Goal: Task Accomplishment & Management: Complete application form

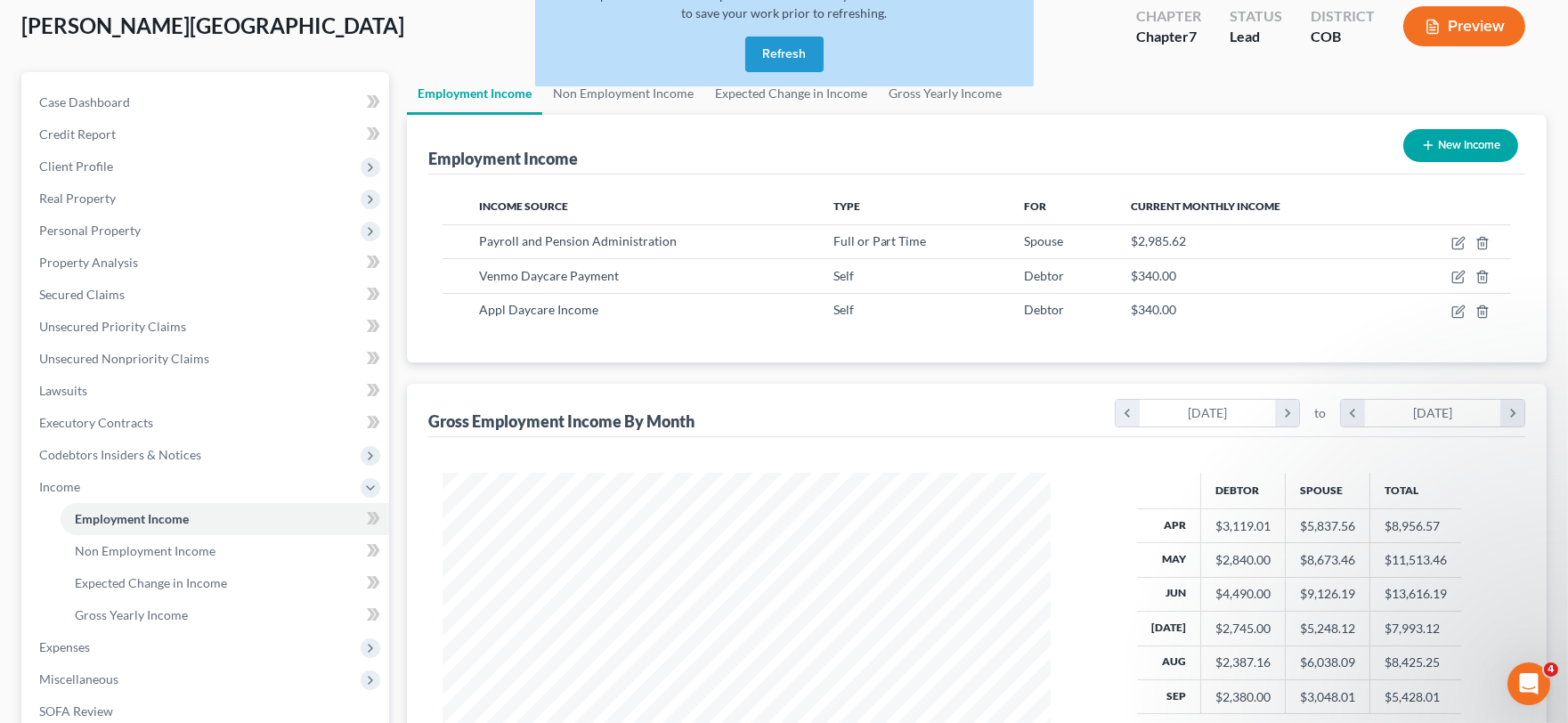
scroll to position [319, 644]
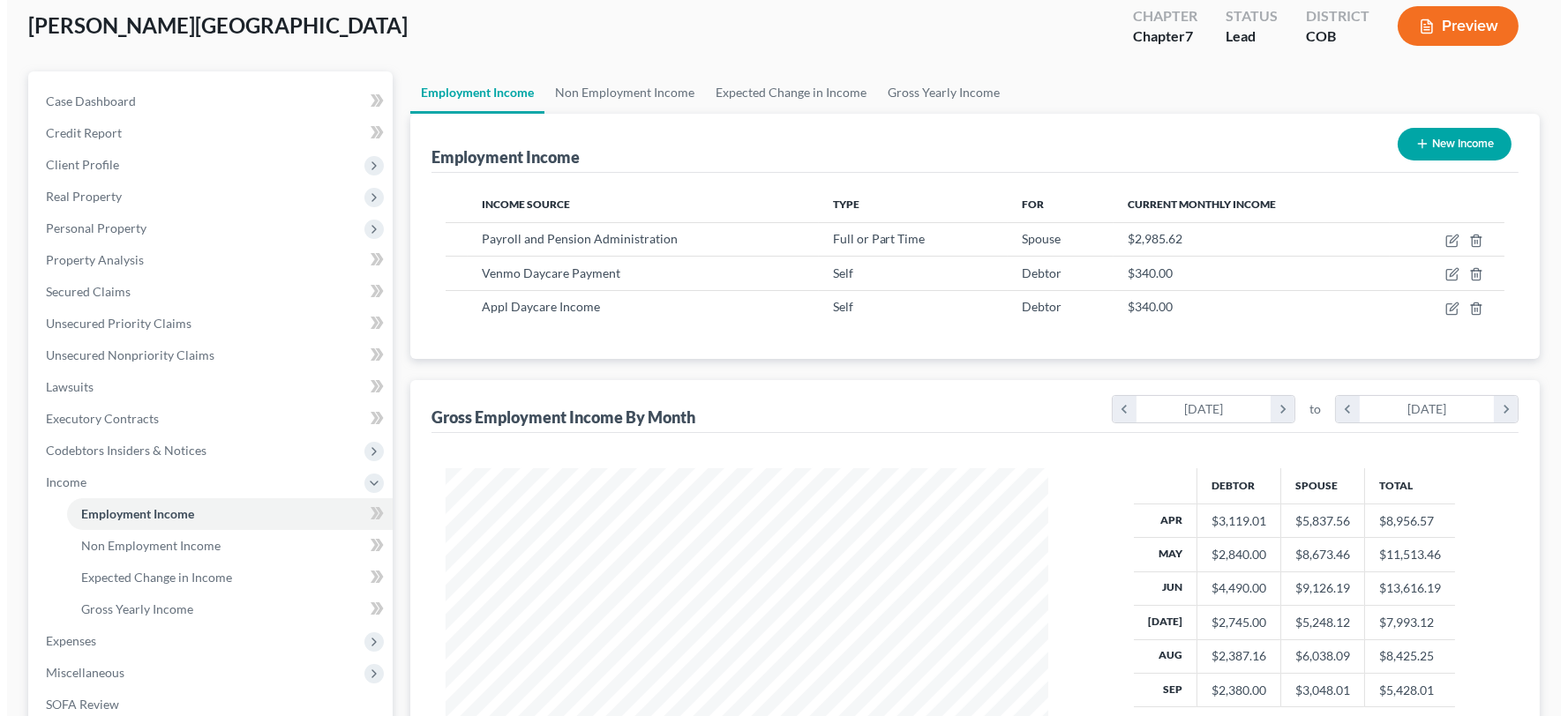
scroll to position [316, 638]
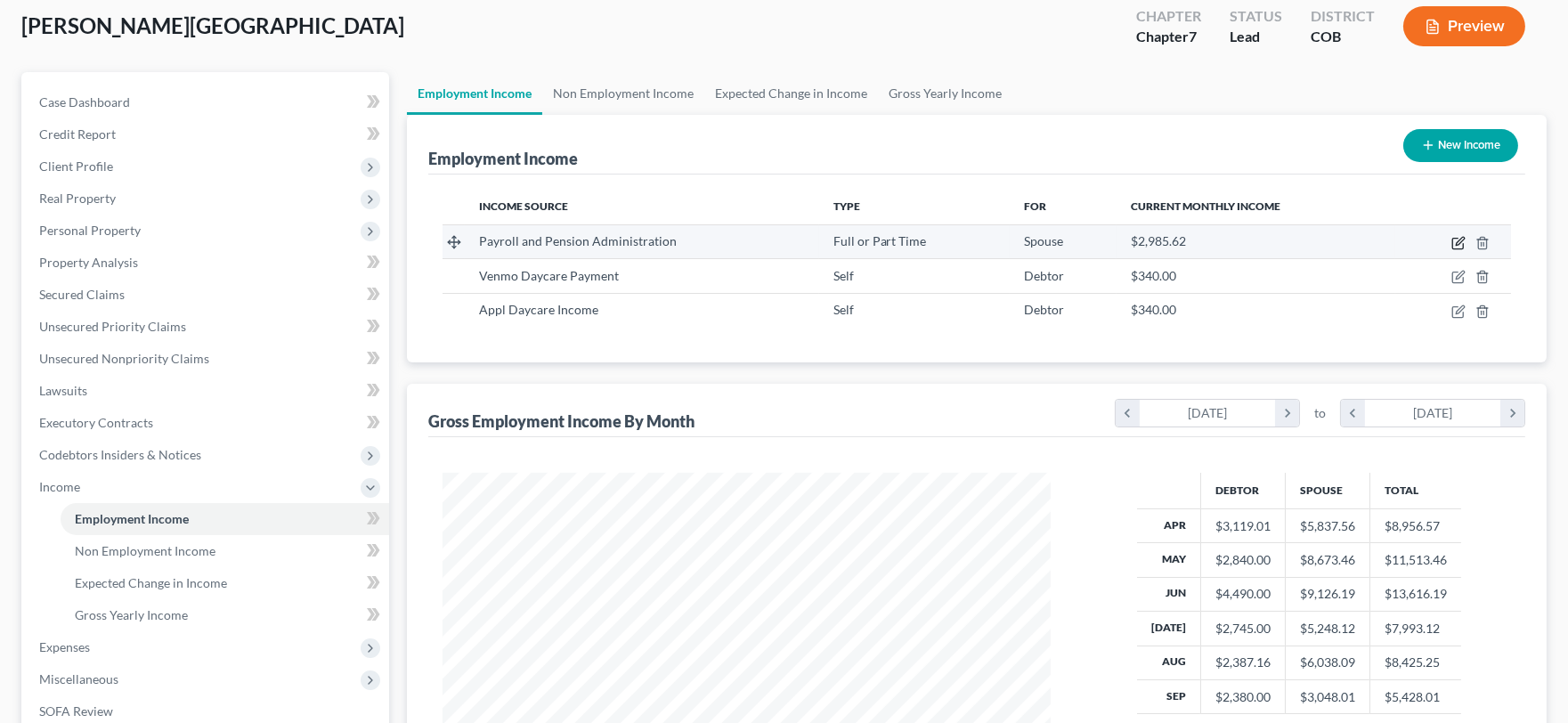
click at [1459, 238] on icon "button" at bounding box center [1460, 241] width 8 height 8
select select "0"
select select "5"
select select "0"
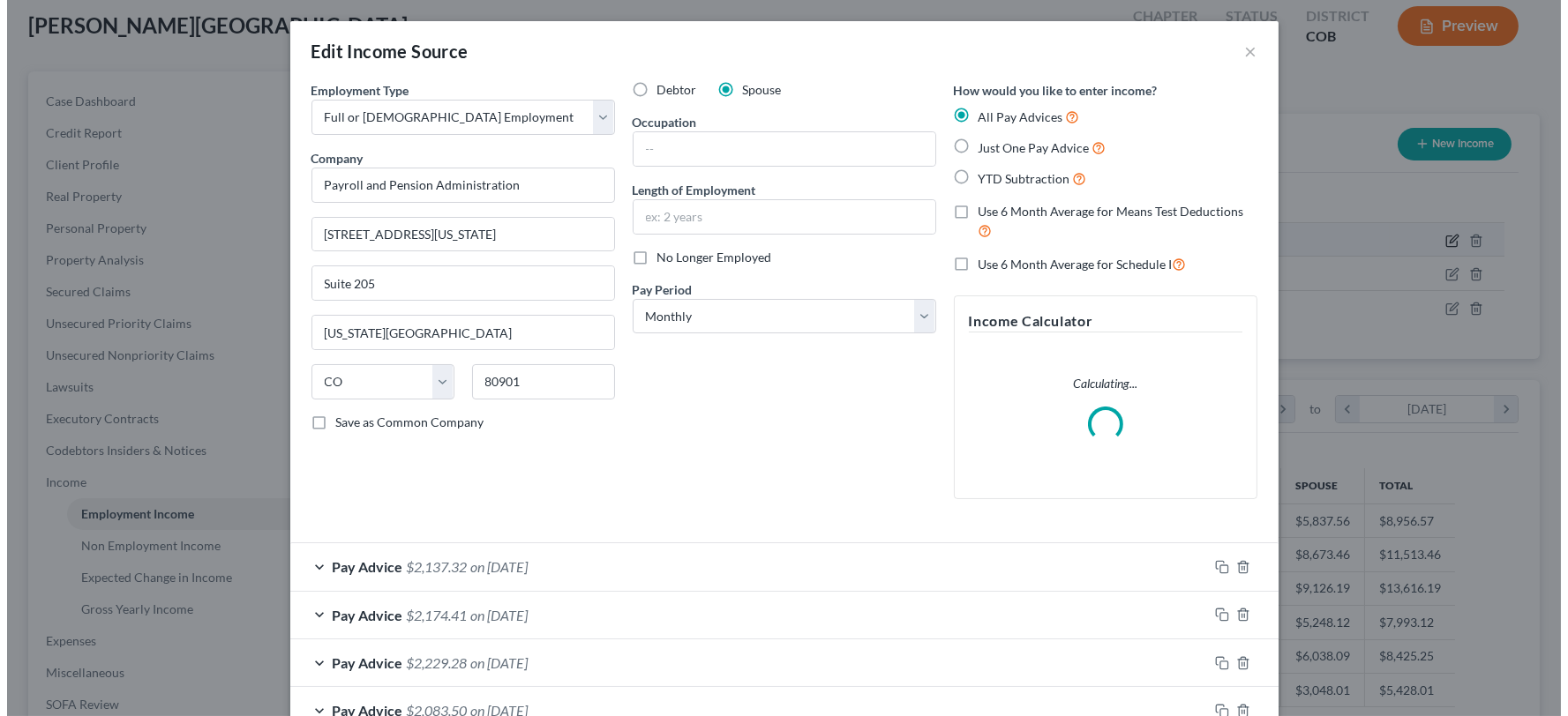
scroll to position [316, 645]
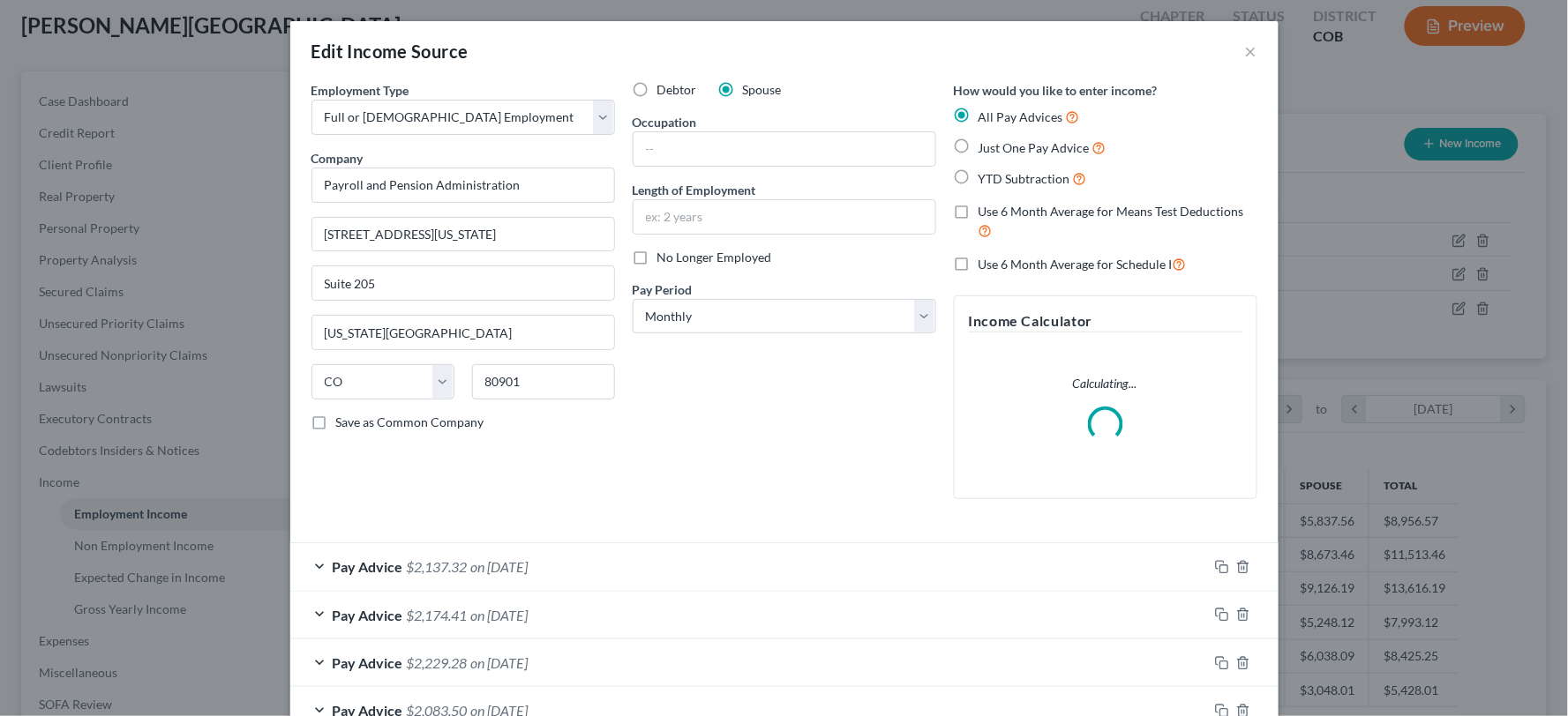
drag, startPoint x: 663, startPoint y: 565, endPoint x: 729, endPoint y: 550, distance: 67.7
click at [663, 565] on div "Pay Advice $2,137.32 on [DATE]" at bounding box center [749, 567] width 917 height 47
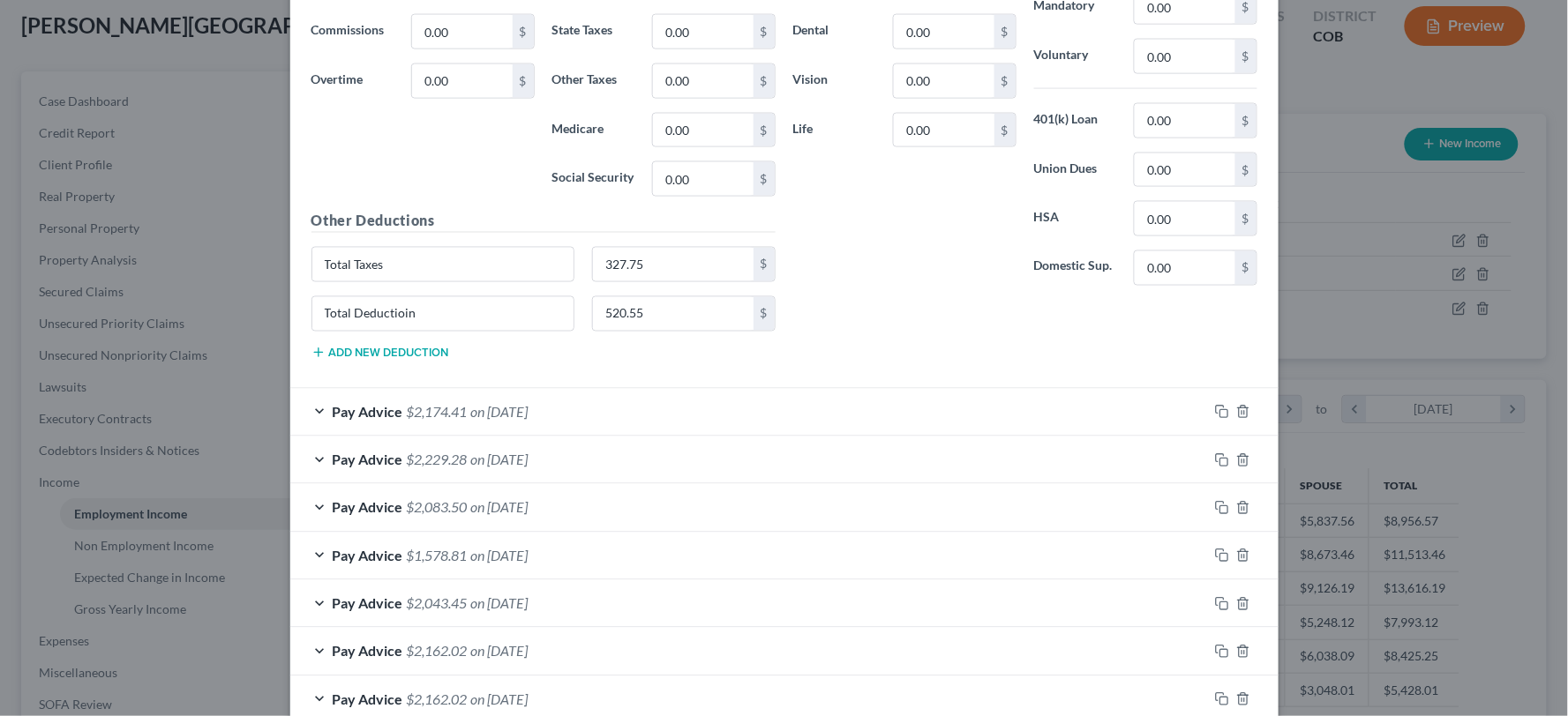
scroll to position [1467, 0]
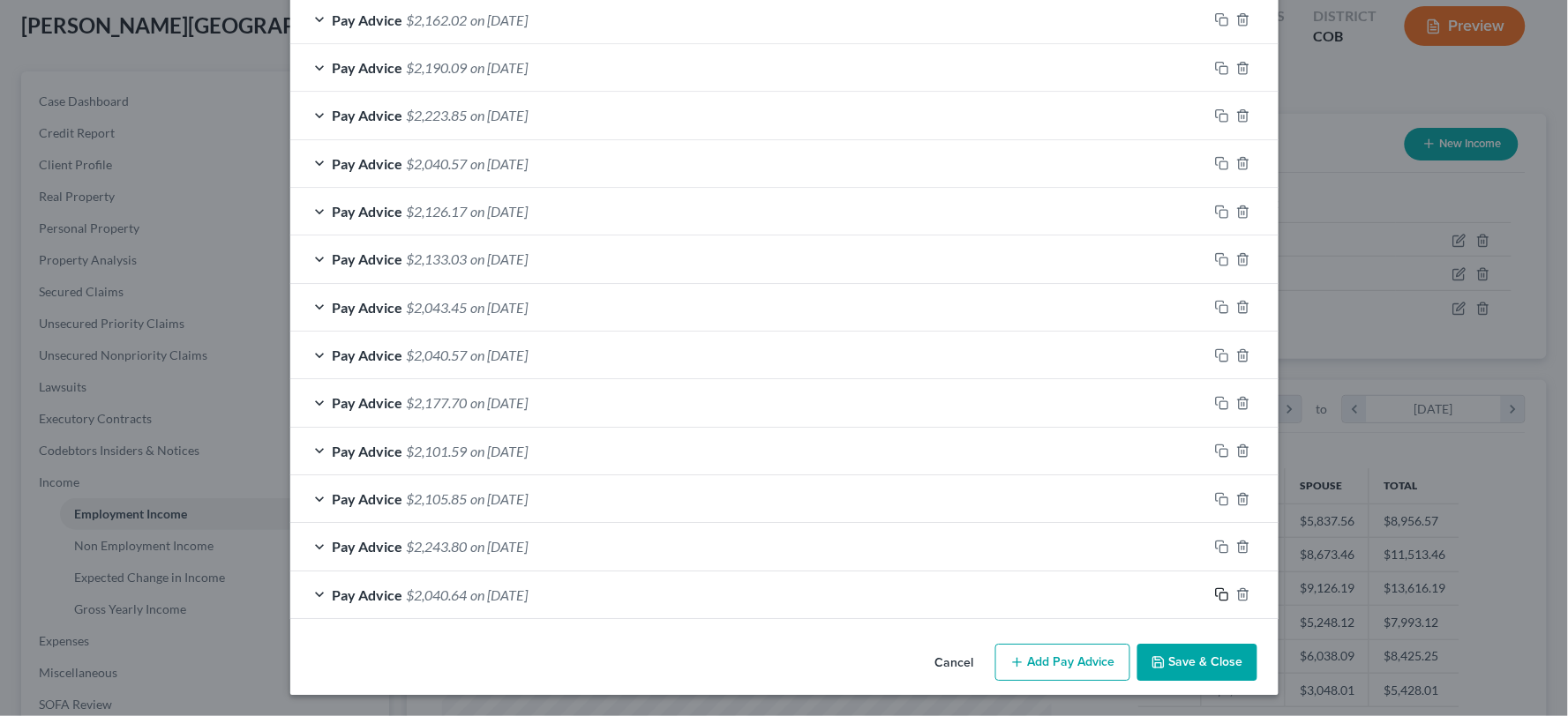
click at [1215, 598] on icon "button" at bounding box center [1222, 595] width 14 height 14
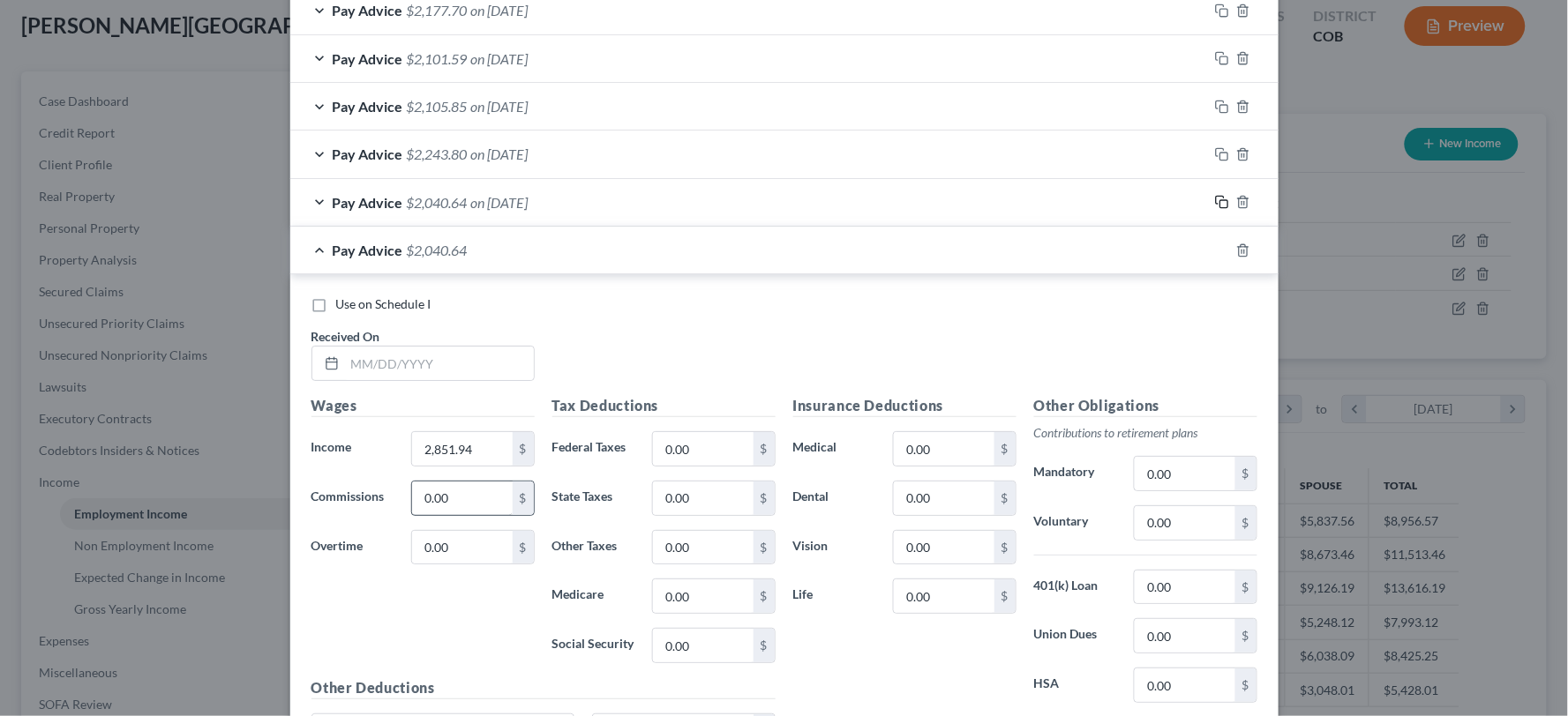
scroll to position [1858, 0]
click at [391, 353] on input "text" at bounding box center [439, 361] width 189 height 34
type input "[DATE]"
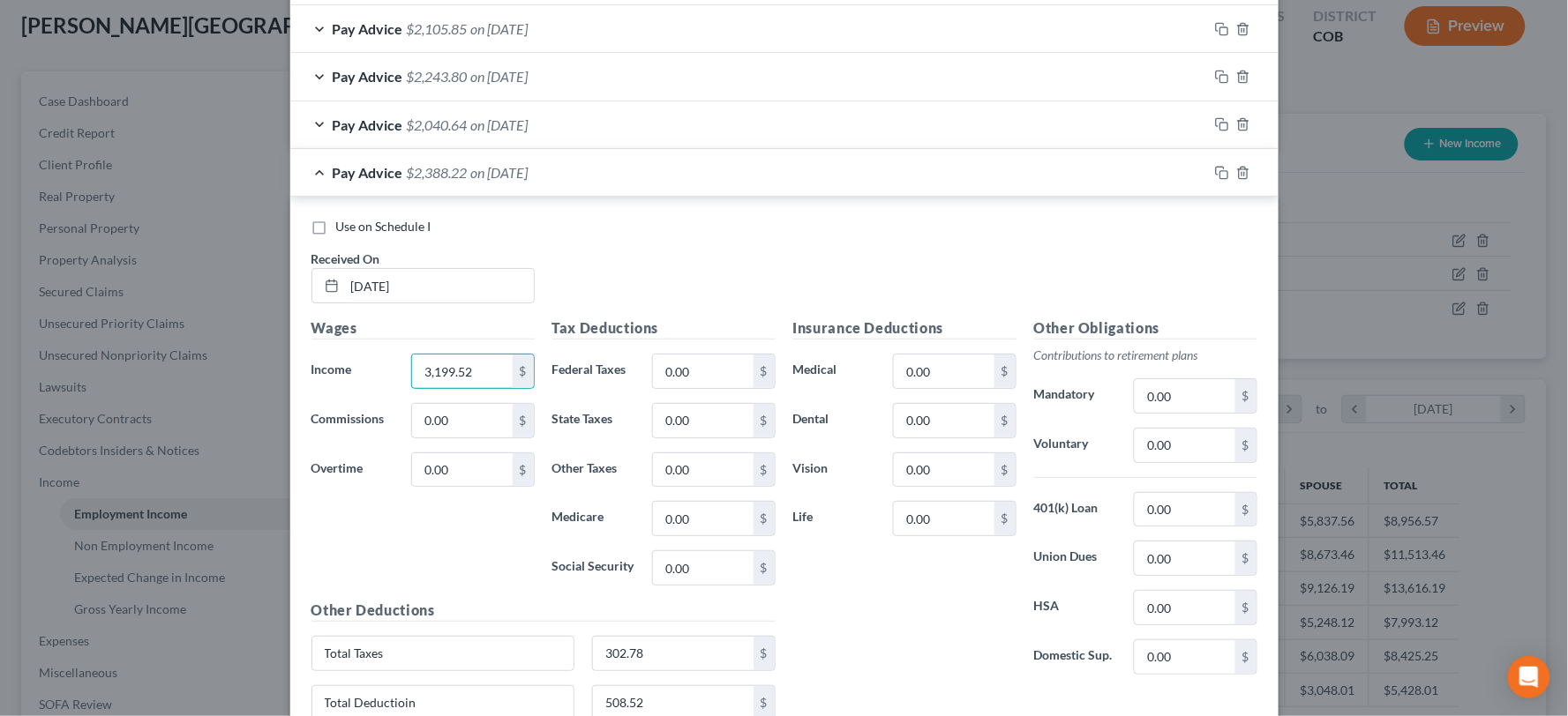
scroll to position [2113, 0]
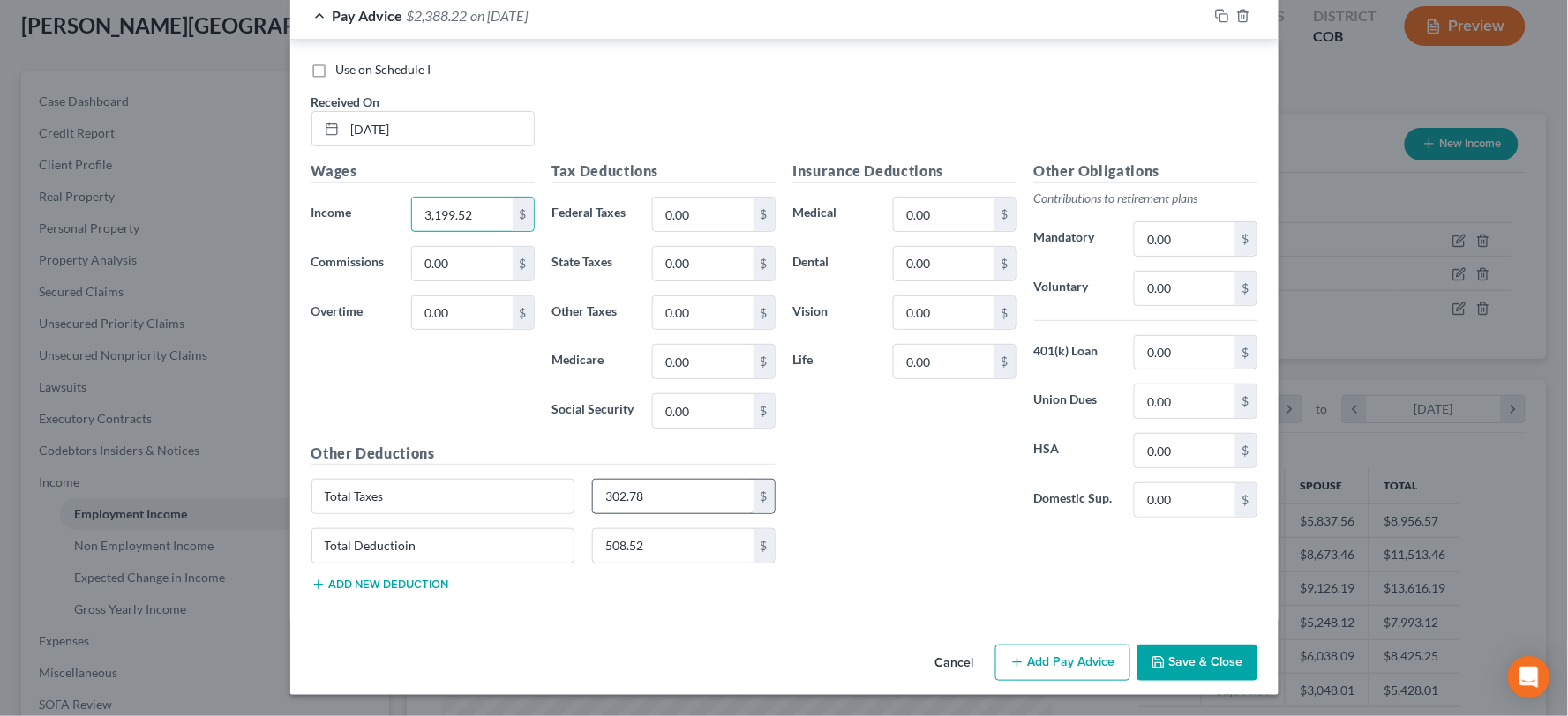
type input "3,199.52"
click at [651, 482] on input "302.78" at bounding box center [673, 496] width 161 height 34
type input "387.66"
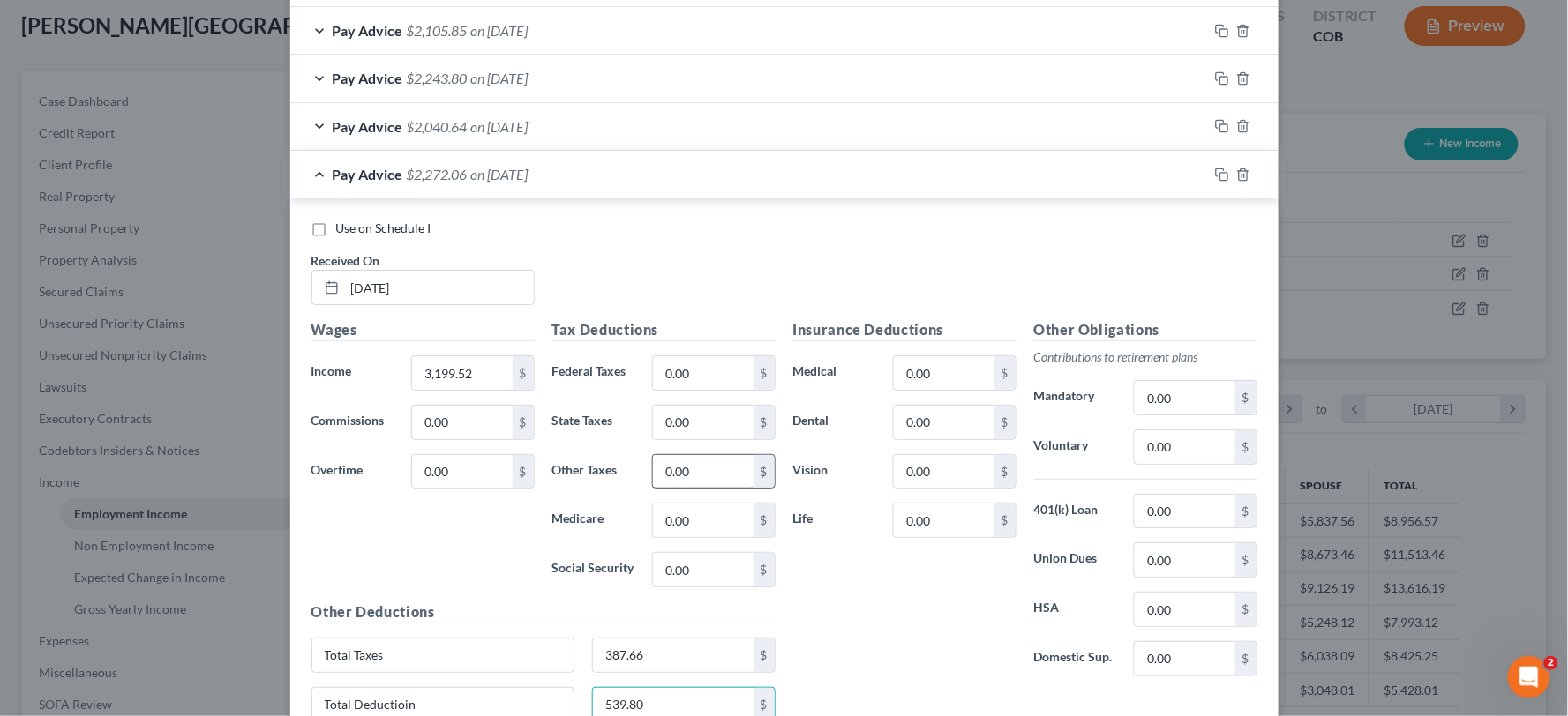
scroll to position [2048, 0]
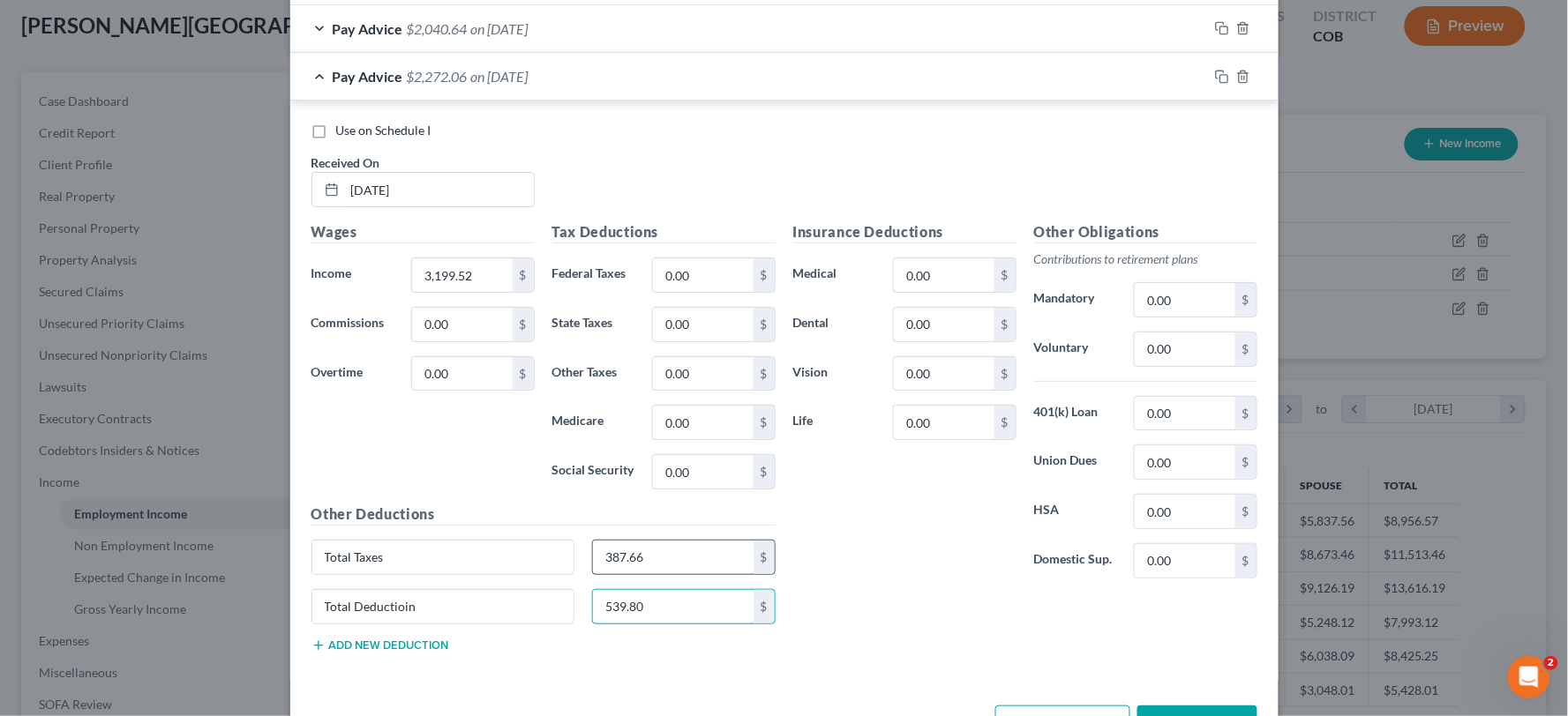
type input "539.80"
click at [701, 574] on input "387.66" at bounding box center [673, 557] width 161 height 34
click at [618, 556] on input "387.66" at bounding box center [673, 557] width 161 height 34
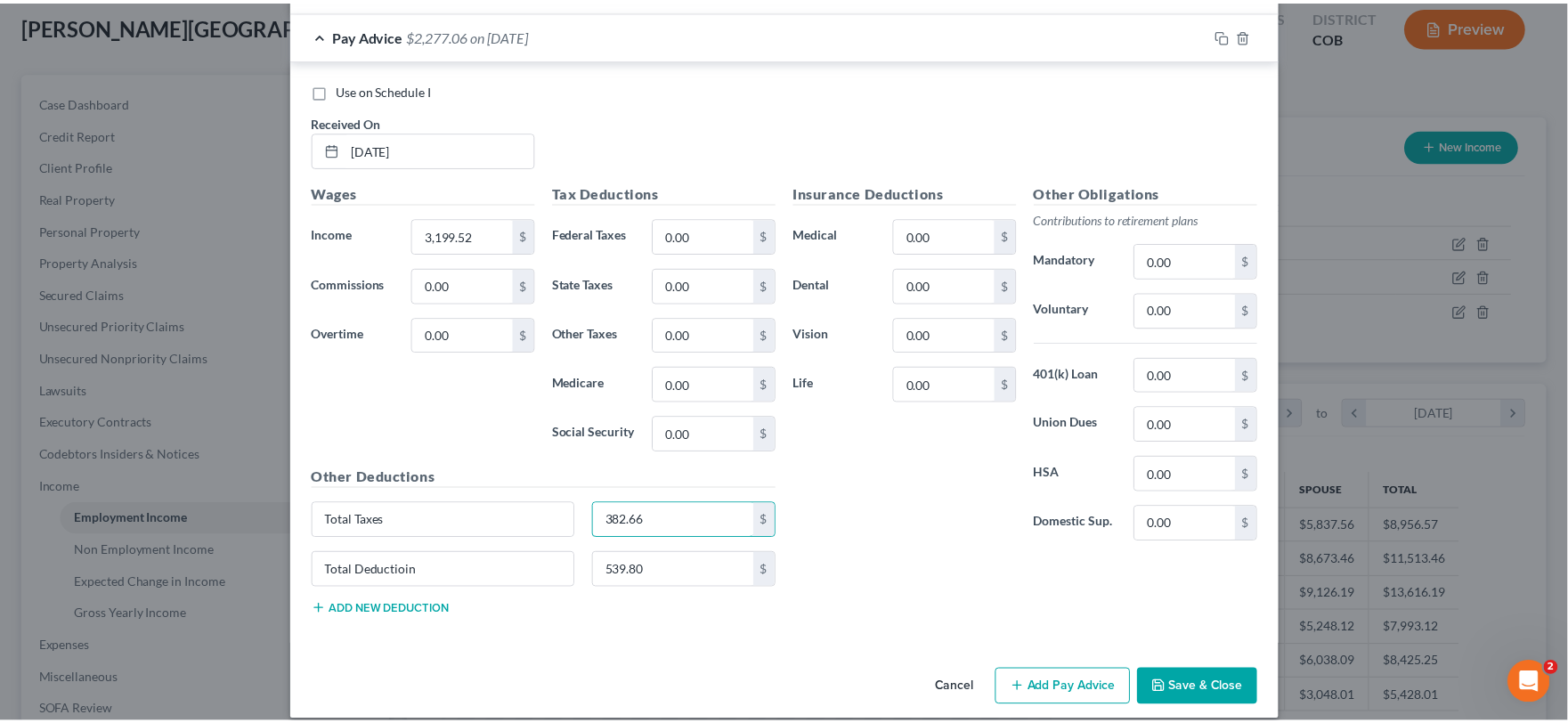
scroll to position [2134, 0]
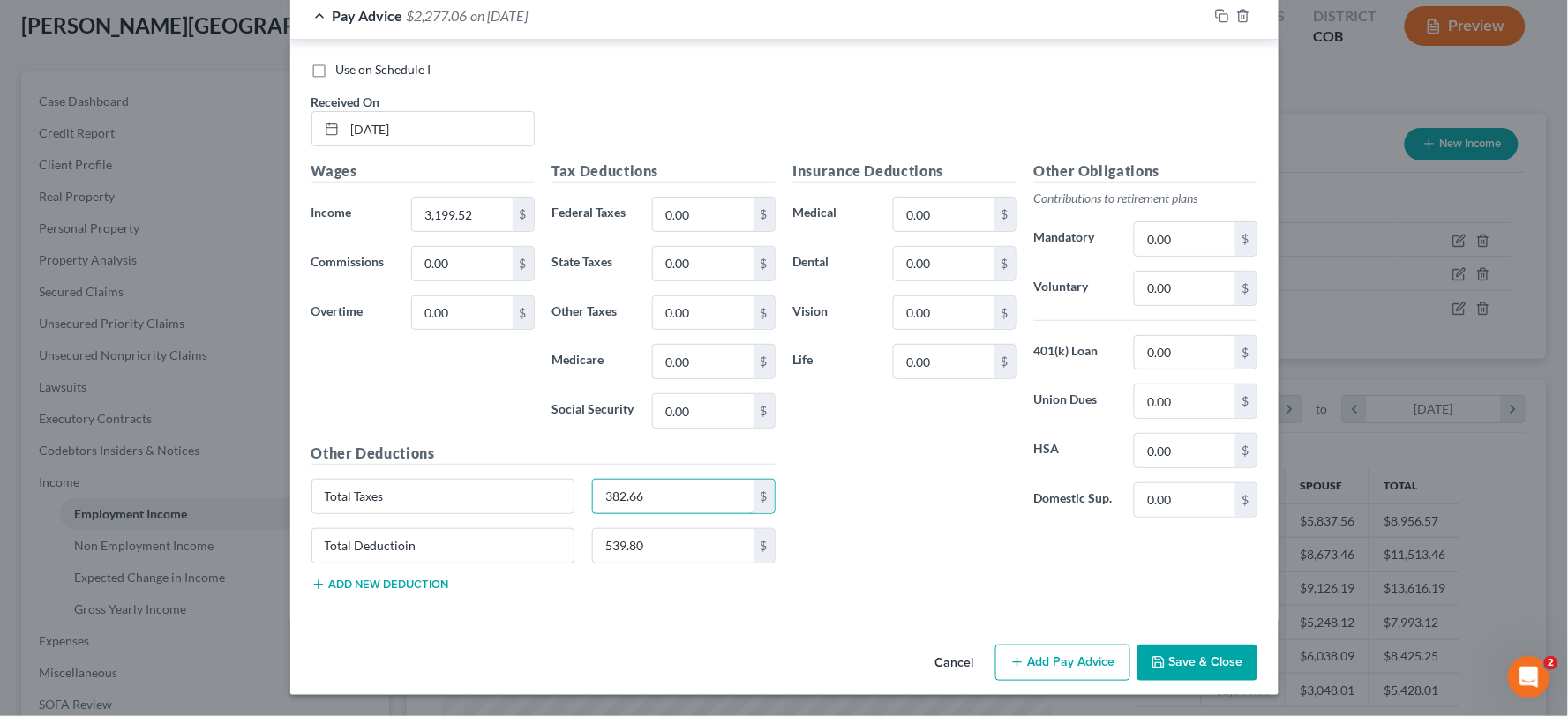
type input "382.66"
click at [1202, 660] on button "Save & Close" at bounding box center [1197, 663] width 120 height 37
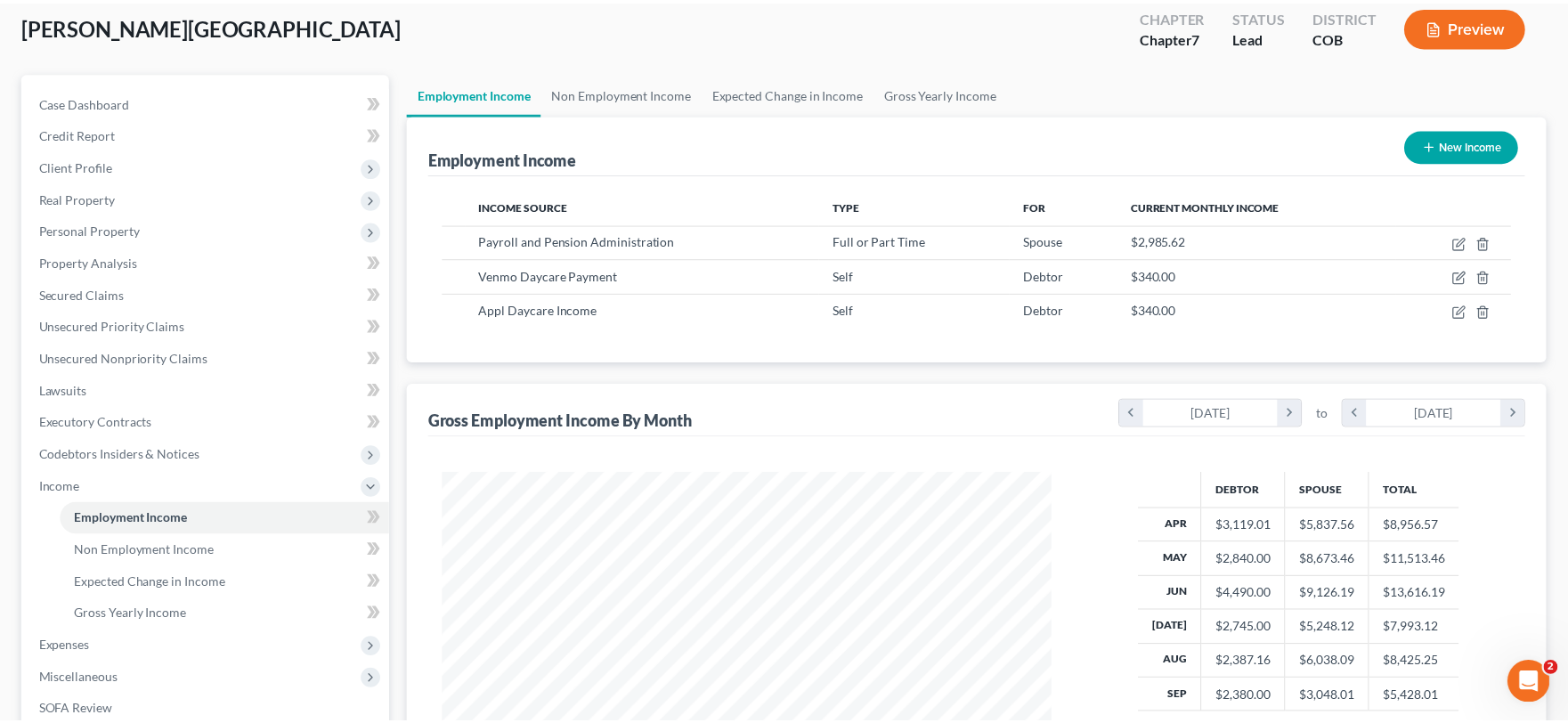
scroll to position [890546, 889875]
